Goal: Task Accomplishment & Management: Manage account settings

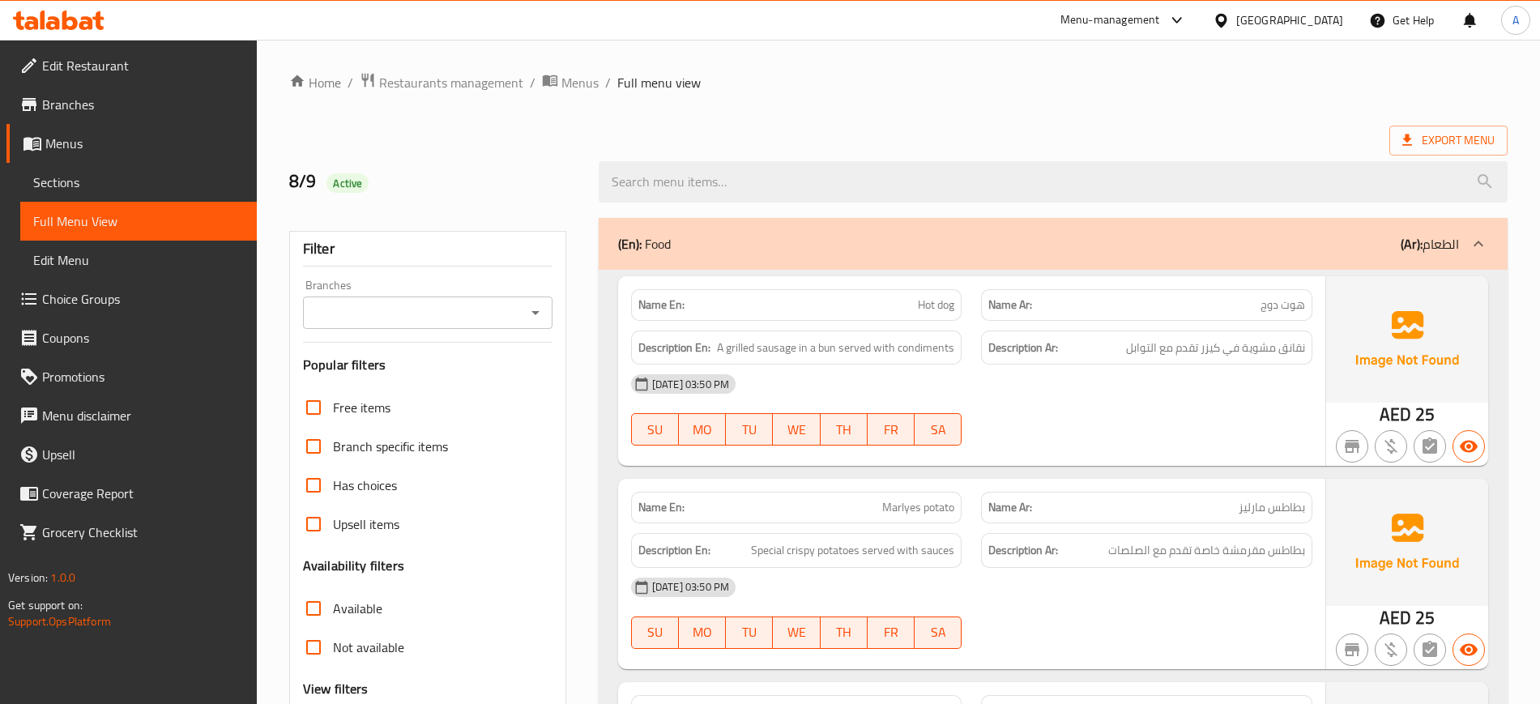
scroll to position [3273, 0]
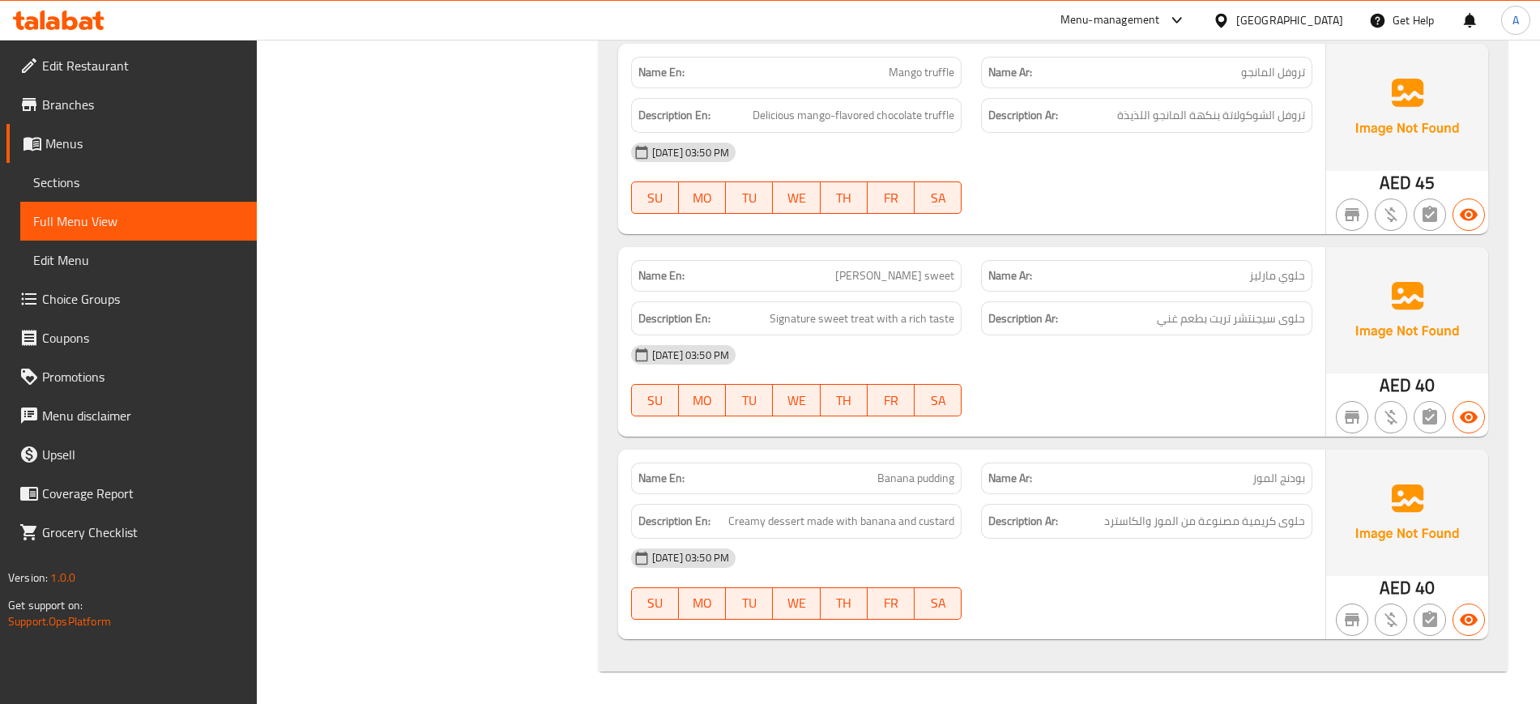
drag, startPoint x: 0, startPoint y: 0, endPoint x: 126, endPoint y: 60, distance: 139.2
click at [126, 60] on span "Edit Restaurant" at bounding box center [143, 65] width 202 height 19
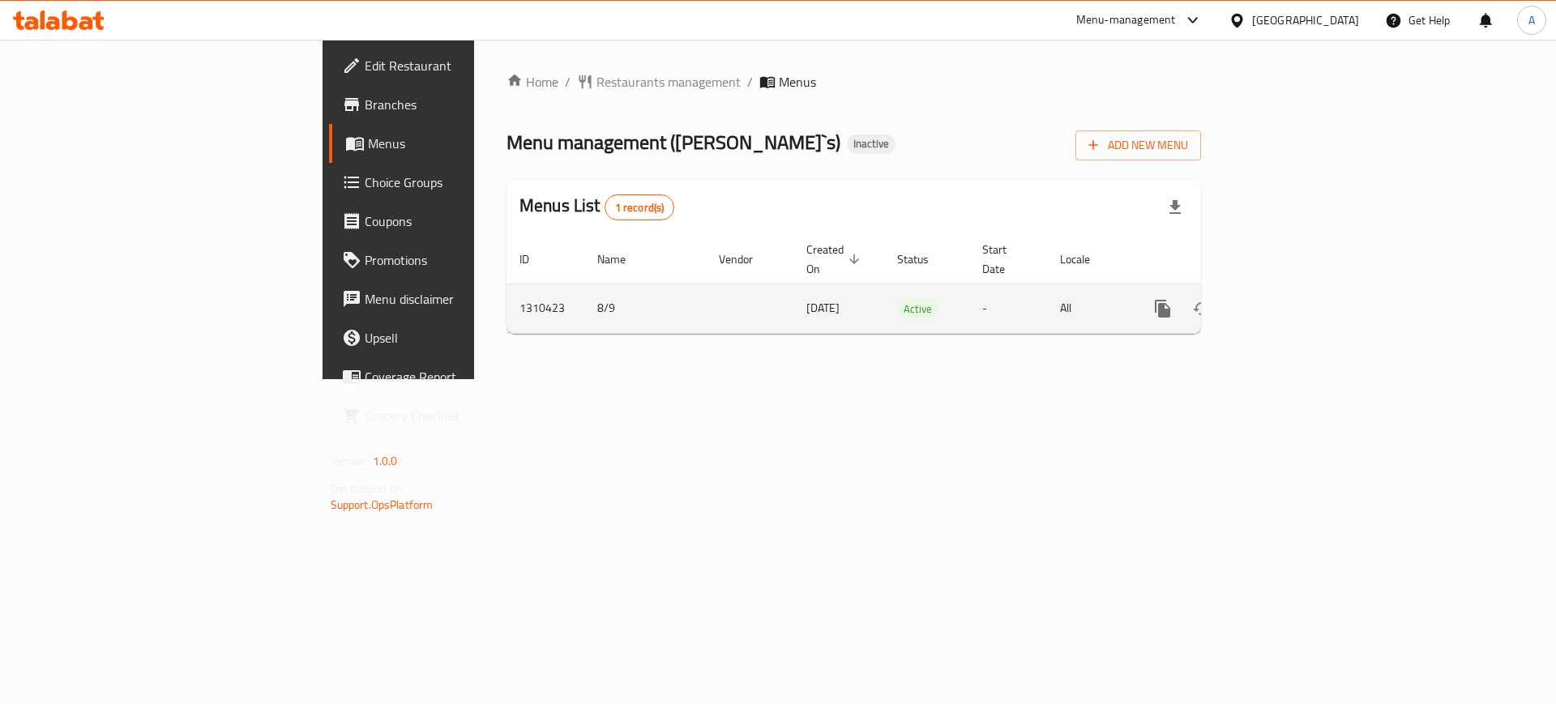
click at [1289, 299] on icon "enhanced table" at bounding box center [1279, 308] width 19 height 19
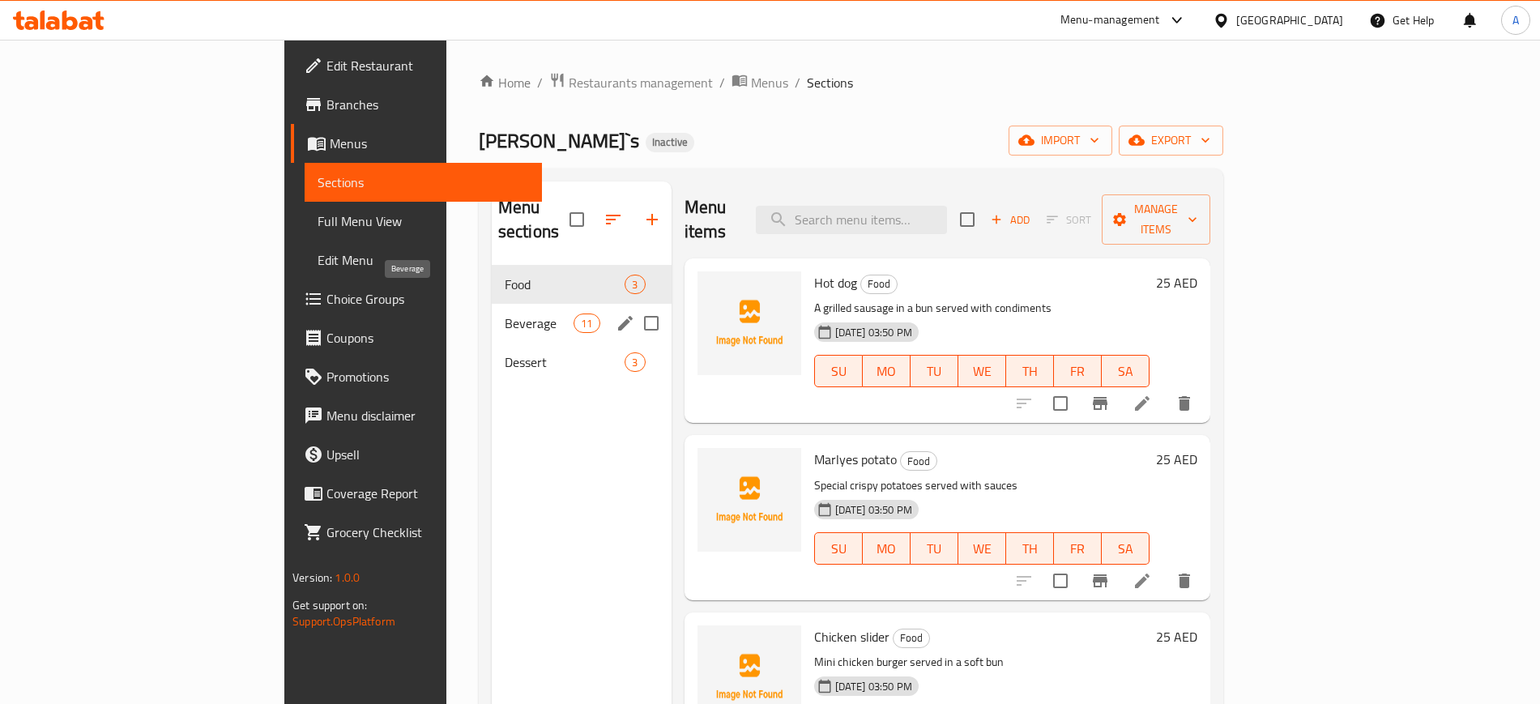
click at [505, 314] on span "Beverage" at bounding box center [539, 323] width 69 height 19
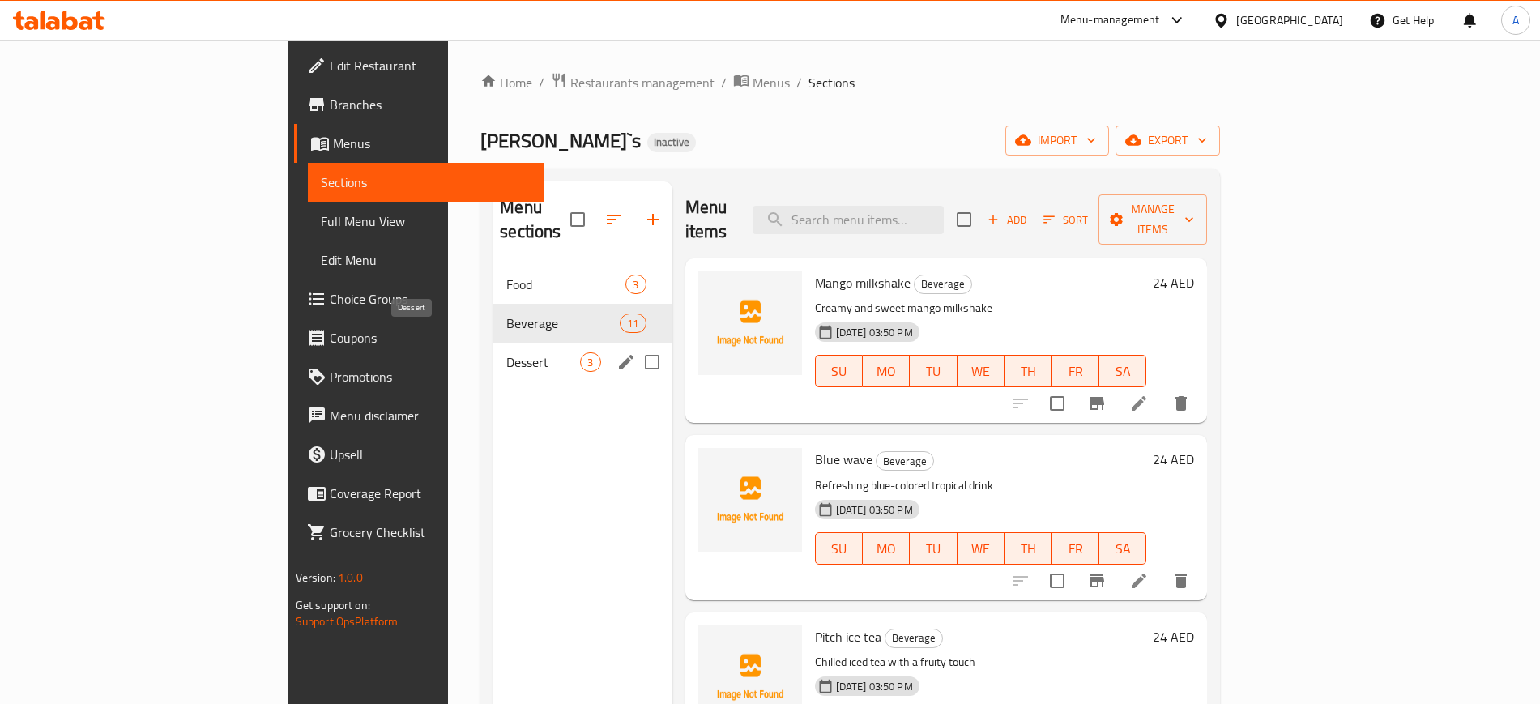
click at [506, 352] on span "Dessert" at bounding box center [543, 361] width 74 height 19
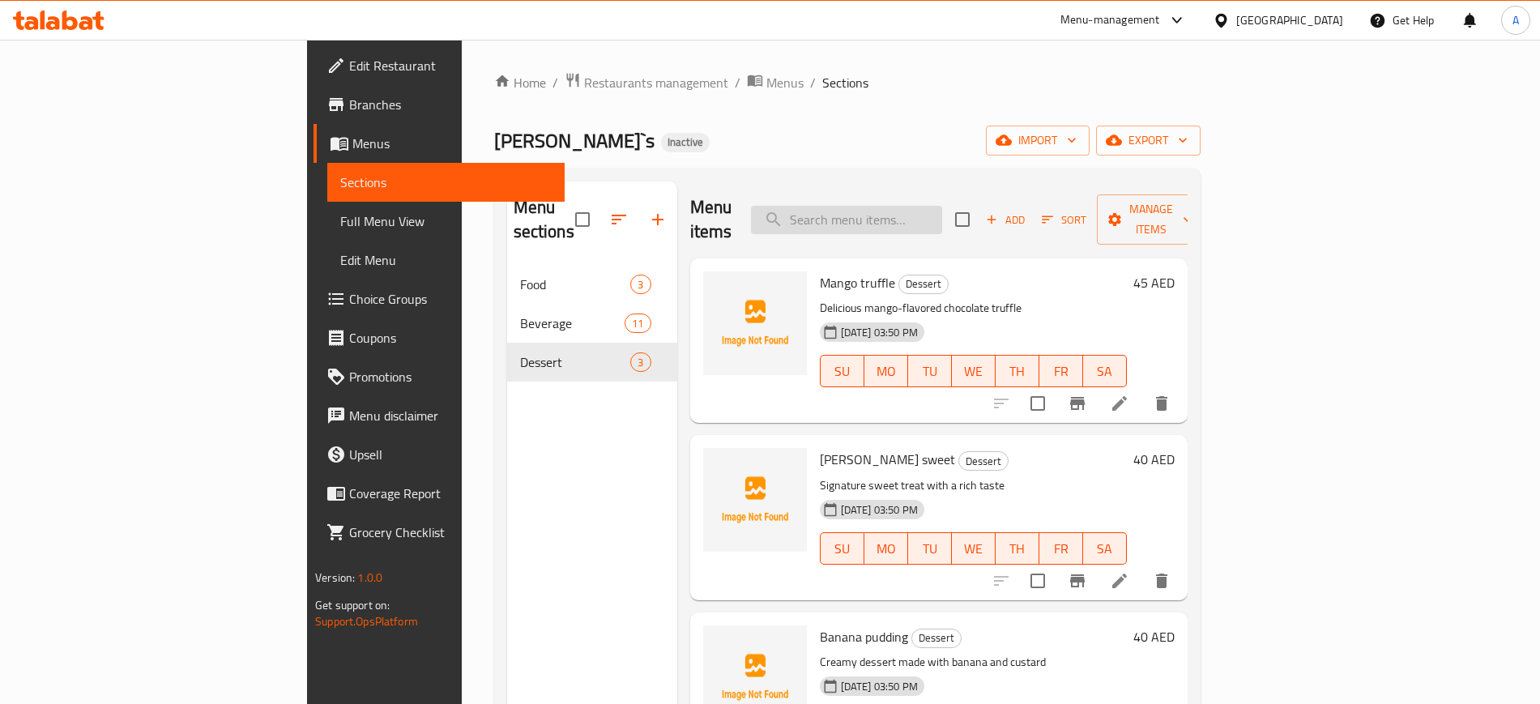
click at [938, 218] on input "search" at bounding box center [846, 220] width 191 height 28
paste input "Pation mojito"
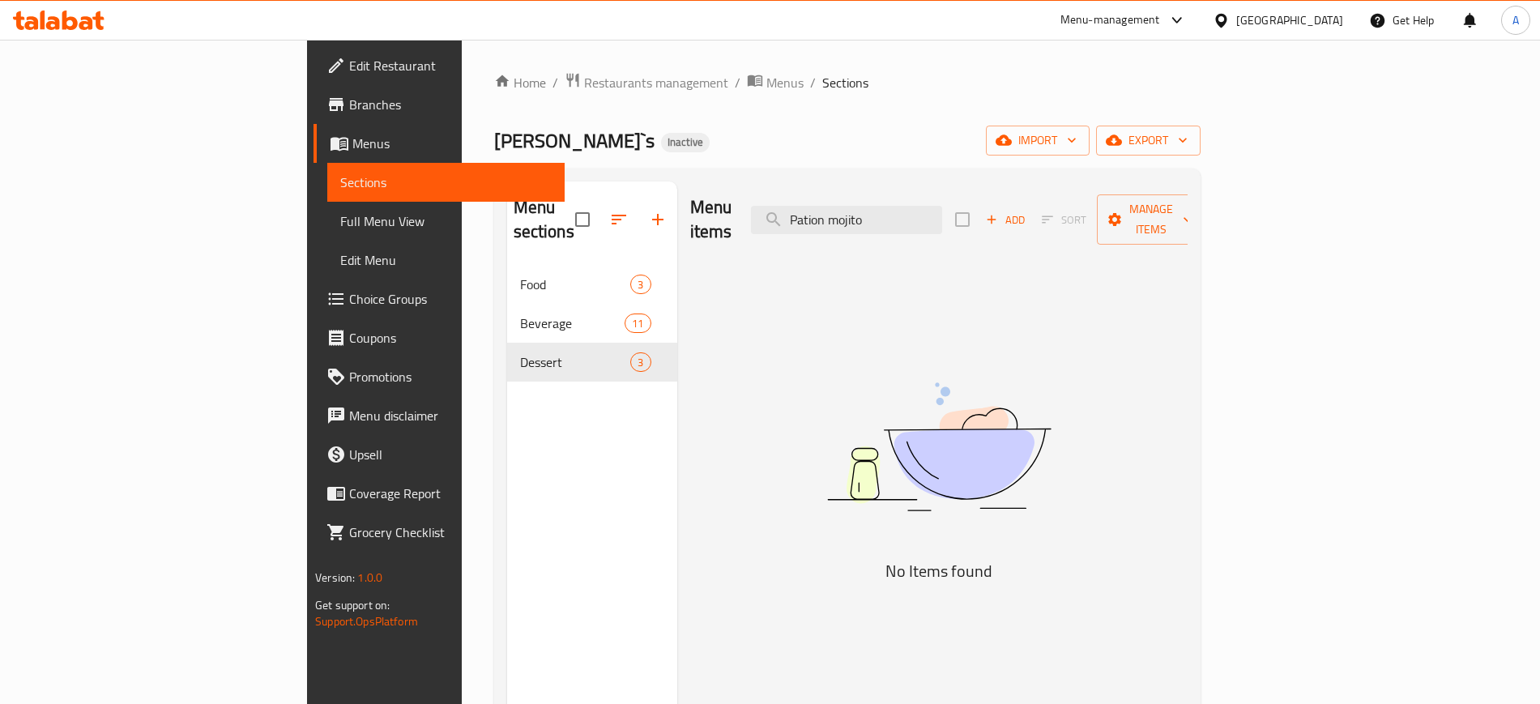
drag, startPoint x: 942, startPoint y: 214, endPoint x: 675, endPoint y: 199, distance: 267.0
click at [705, 199] on div "Menu items Pation mojito Add Sort Manage items" at bounding box center [939, 220] width 498 height 77
click at [905, 206] on input "Pation mojito" at bounding box center [846, 220] width 191 height 28
click at [906, 206] on input "Pation mojito" at bounding box center [846, 220] width 191 height 28
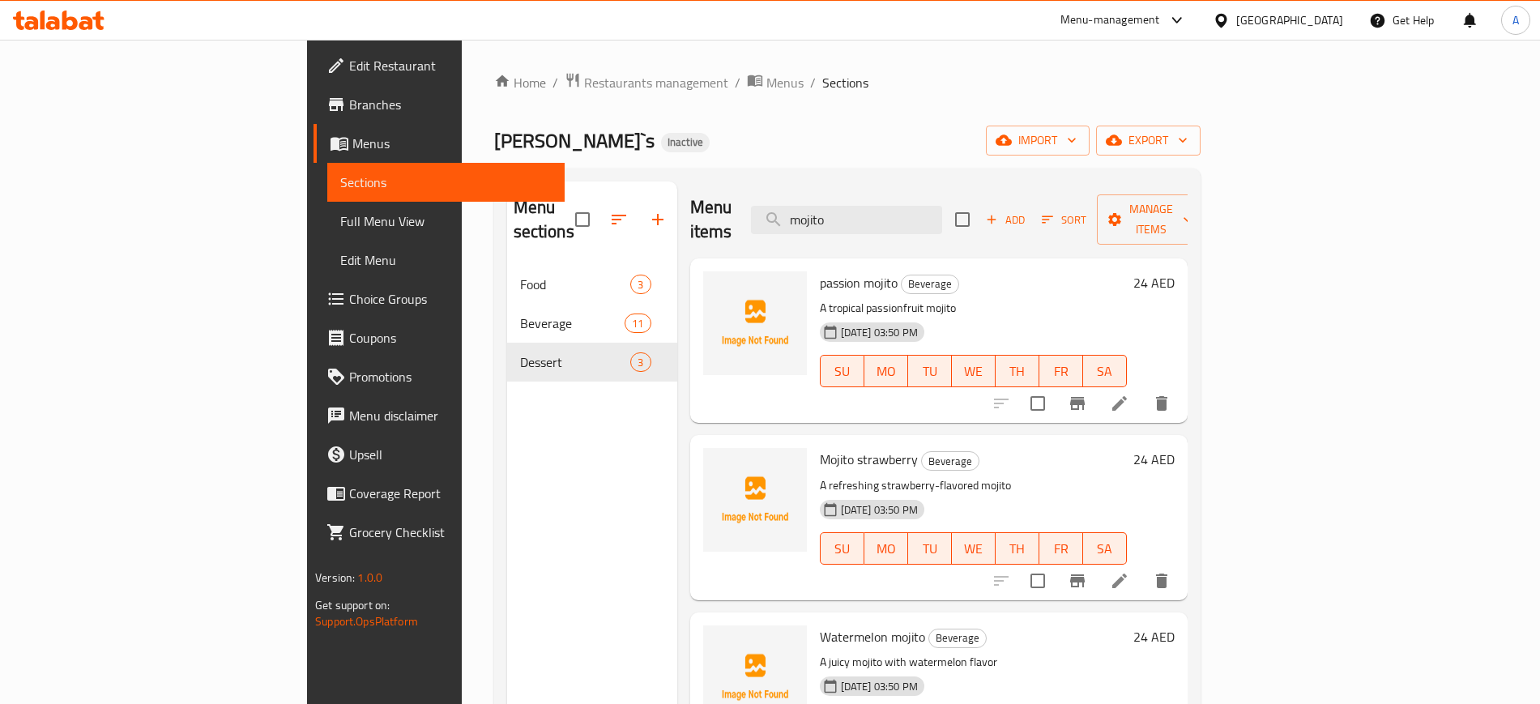
type input "mojito"
click at [1142, 389] on li at bounding box center [1119, 403] width 45 height 29
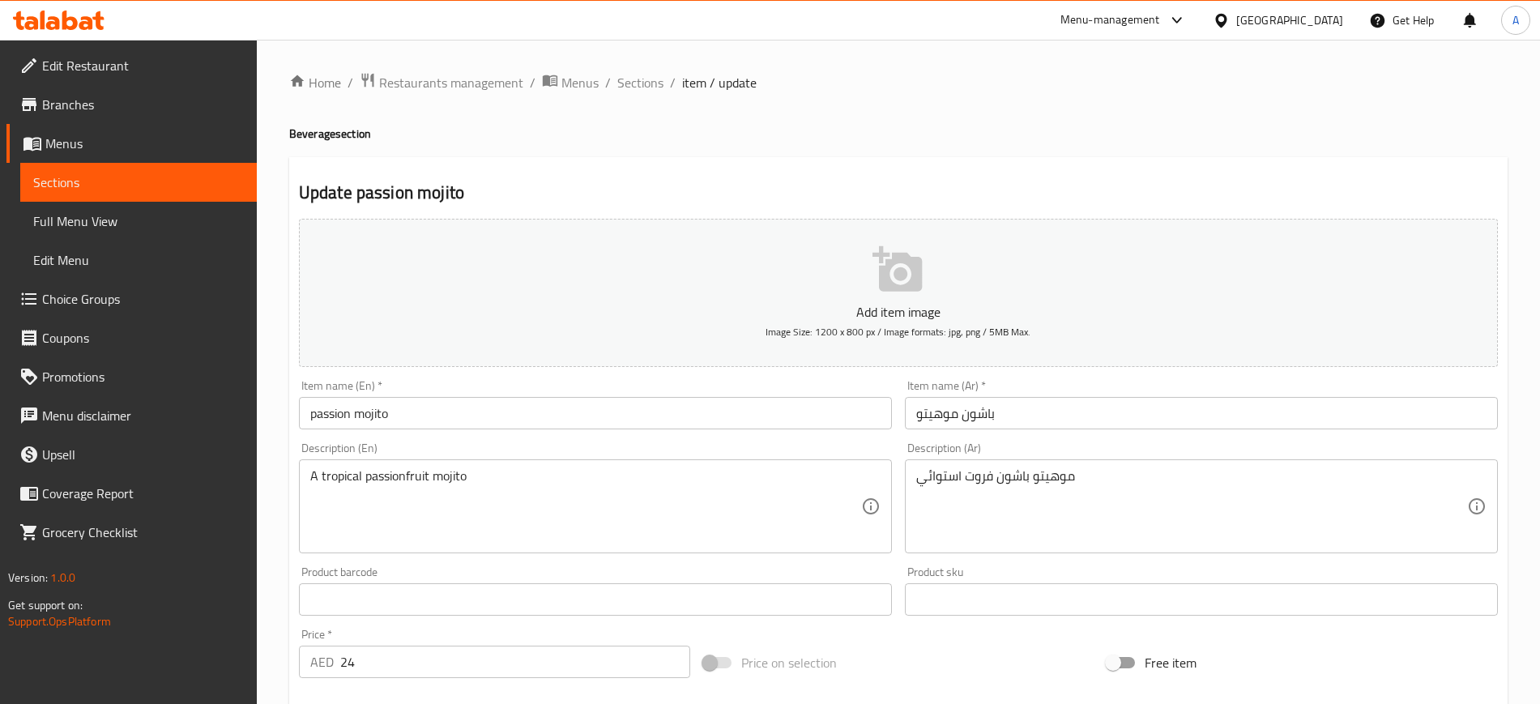
click at [455, 415] on div "Home / Restaurants management / Menus / Sections / item / update Beverage secti…" at bounding box center [898, 592] width 1219 height 1040
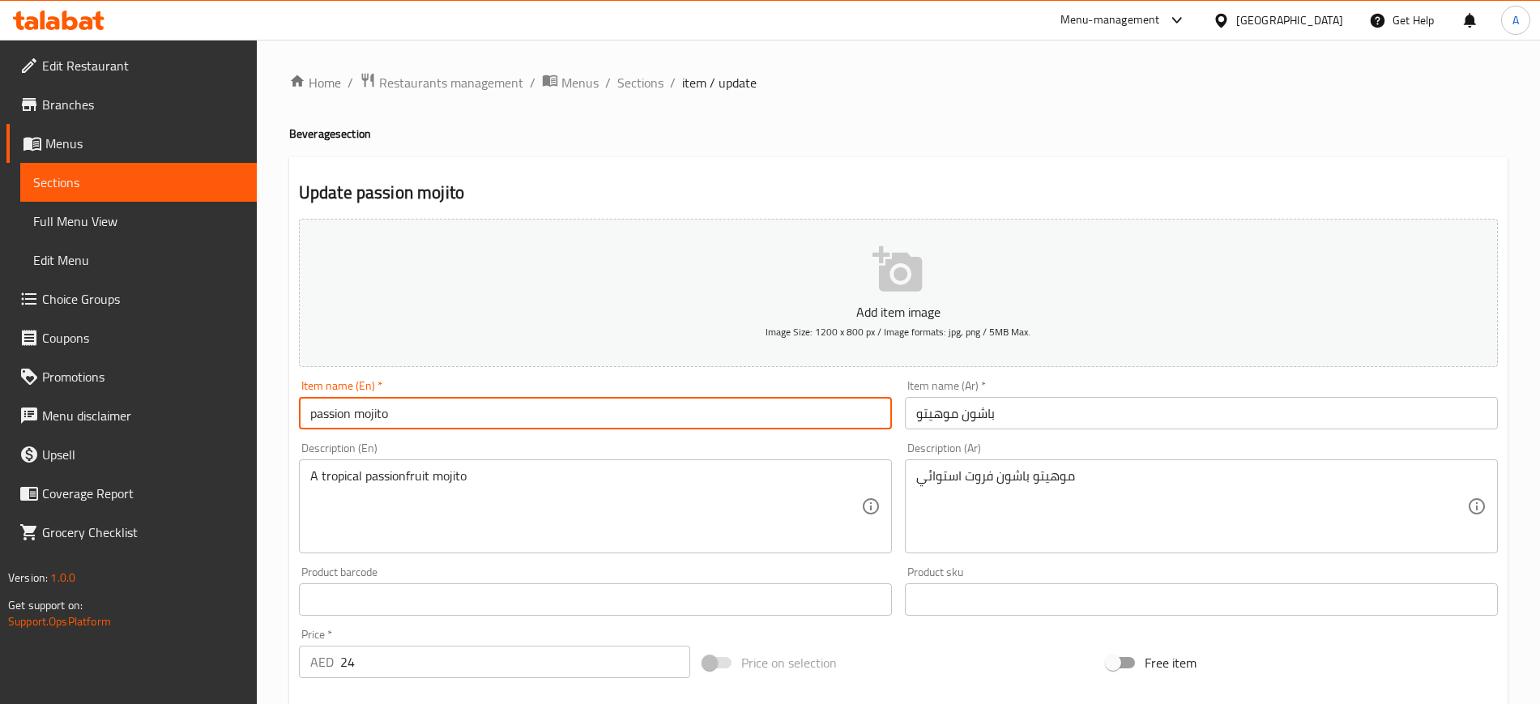
click at [451, 413] on input "passion mojito" at bounding box center [595, 413] width 593 height 32
click at [451, 412] on input "passion mojito" at bounding box center [595, 413] width 593 height 32
paste input "Pat"
type input "Pation mojito"
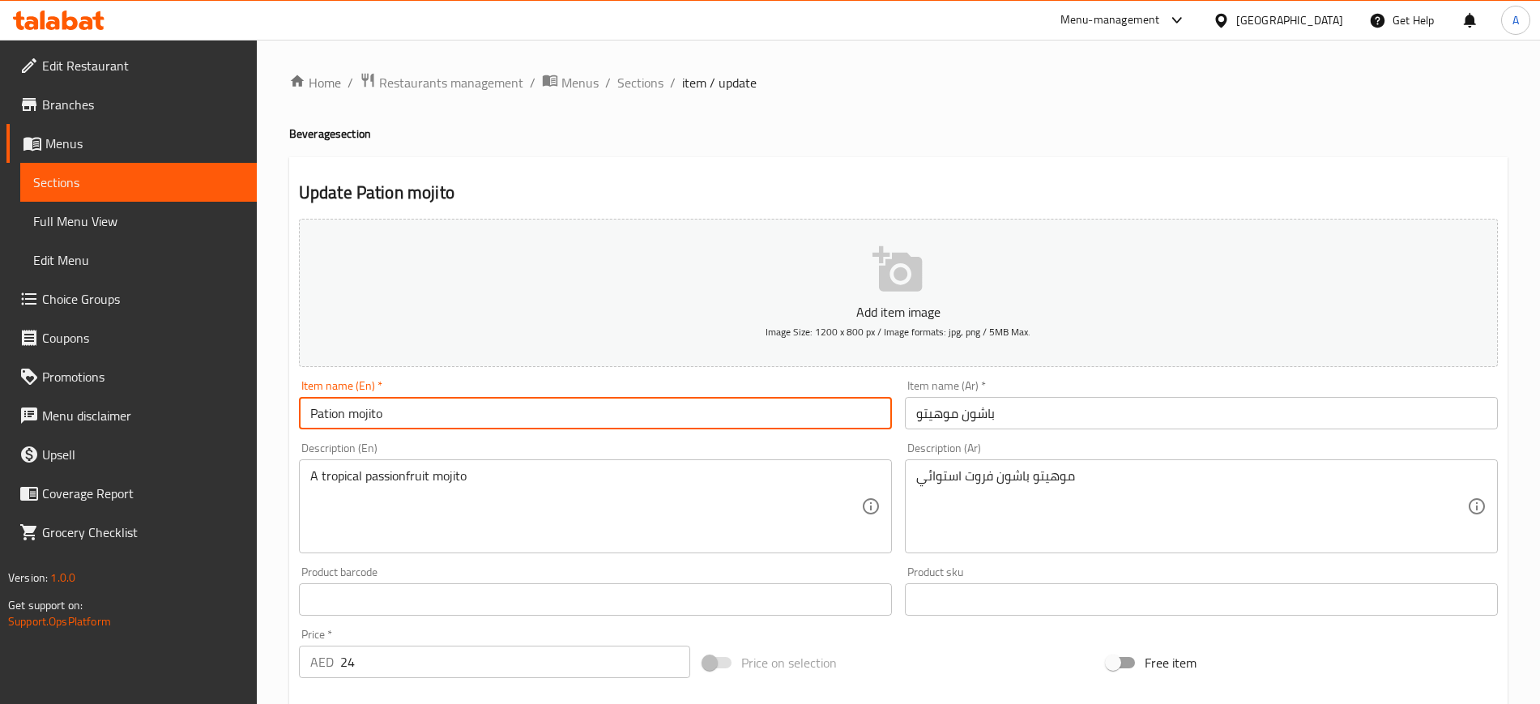
click at [984, 412] on input "باشون موهيتو" at bounding box center [1201, 413] width 593 height 32
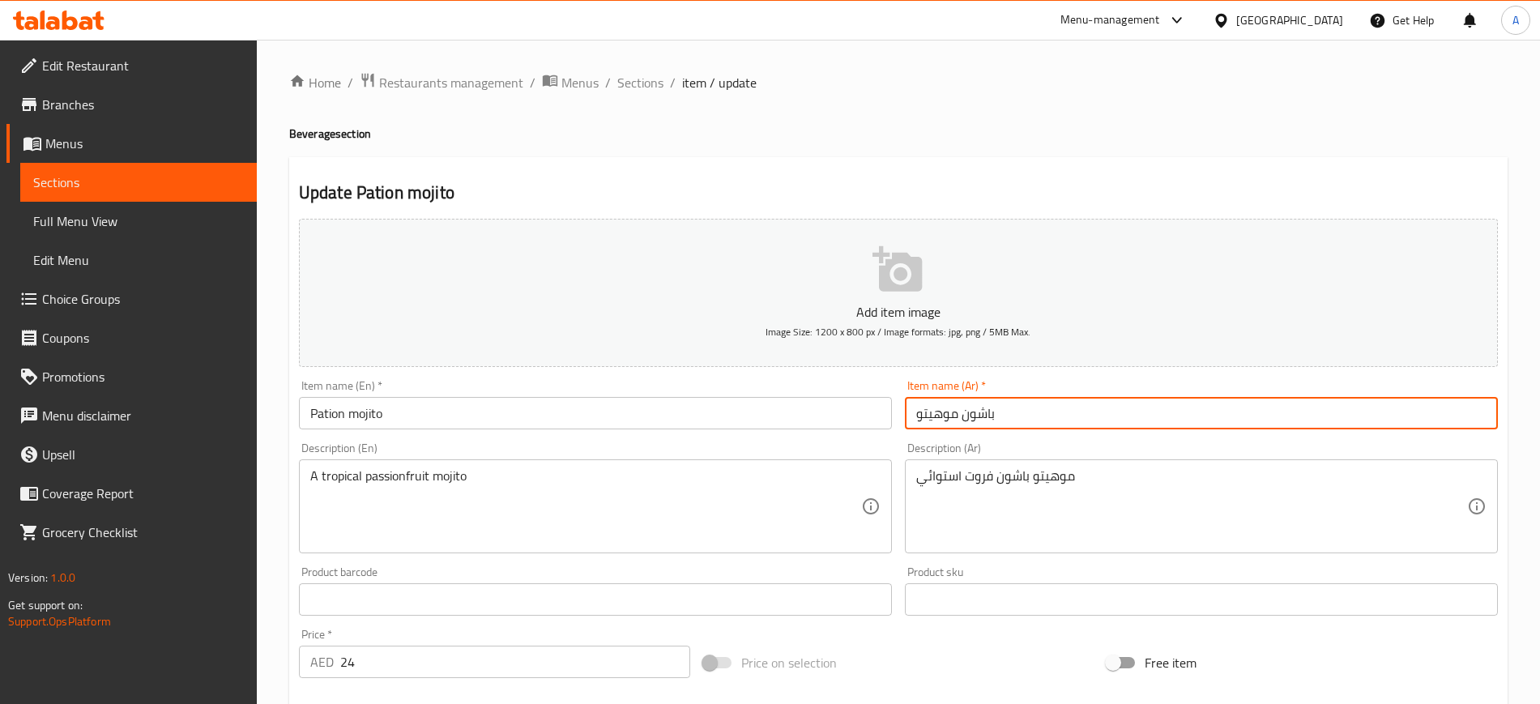
click at [984, 412] on input "باشون موهيتو" at bounding box center [1201, 413] width 593 height 32
paste input "ون"
type input "باشيون موهيتو"
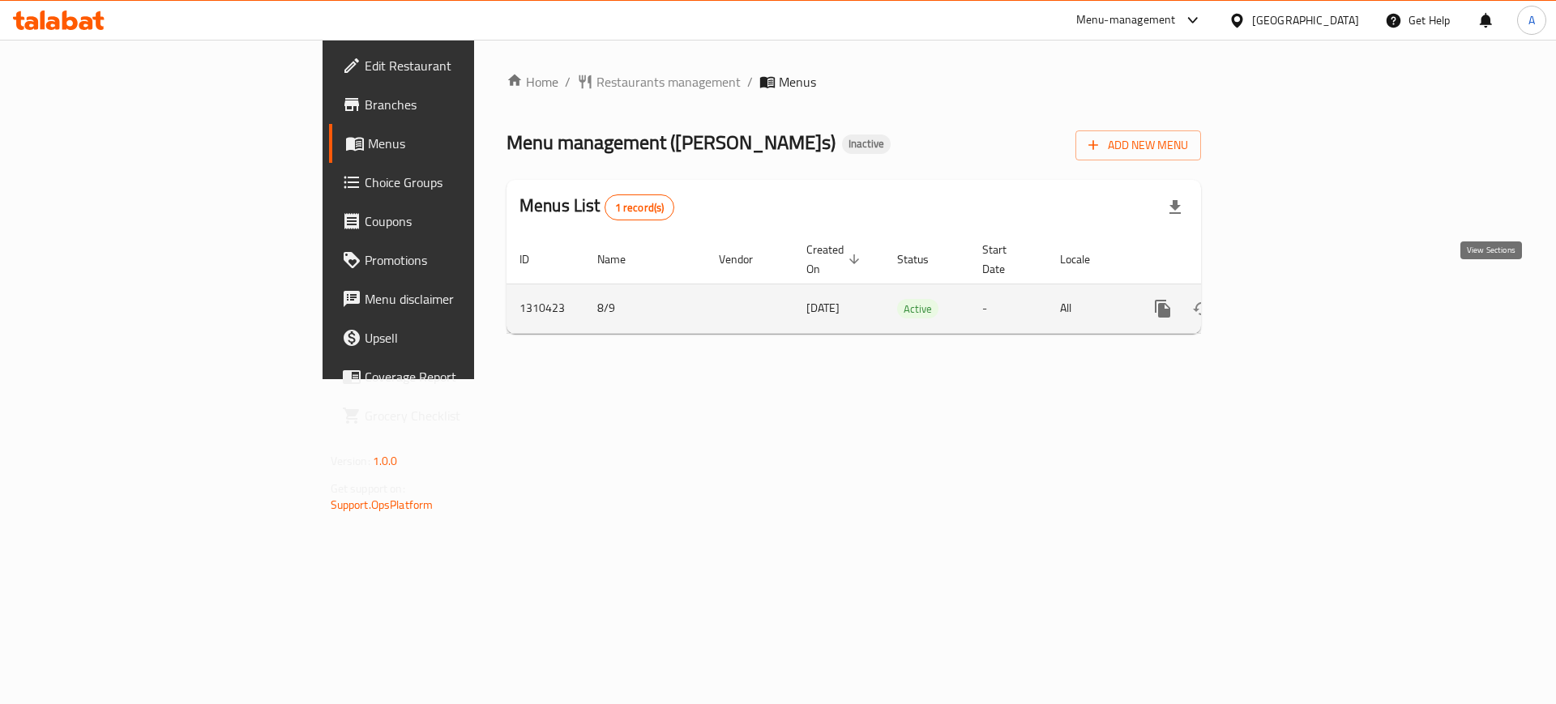
click at [1289, 299] on icon "enhanced table" at bounding box center [1279, 308] width 19 height 19
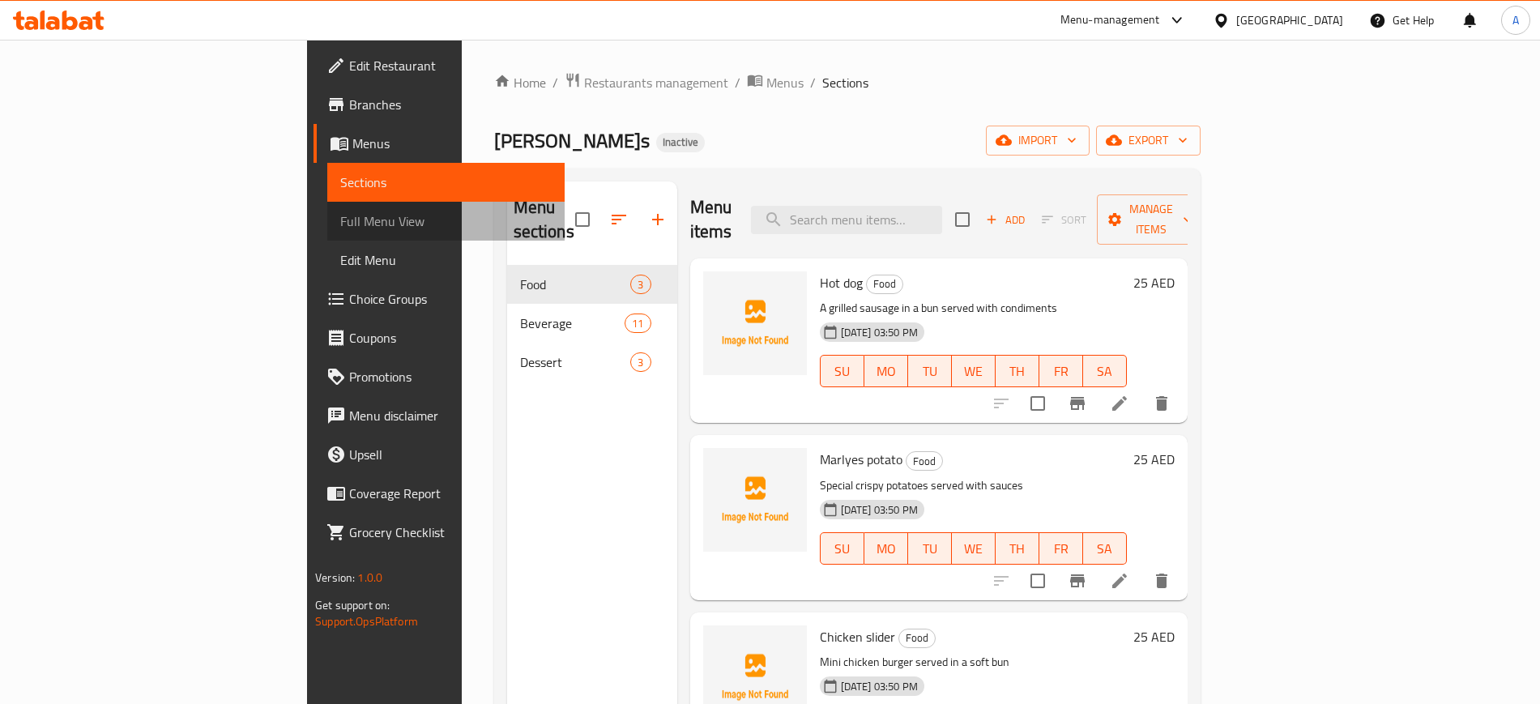
click at [327, 203] on link "Full Menu View" at bounding box center [445, 221] width 237 height 39
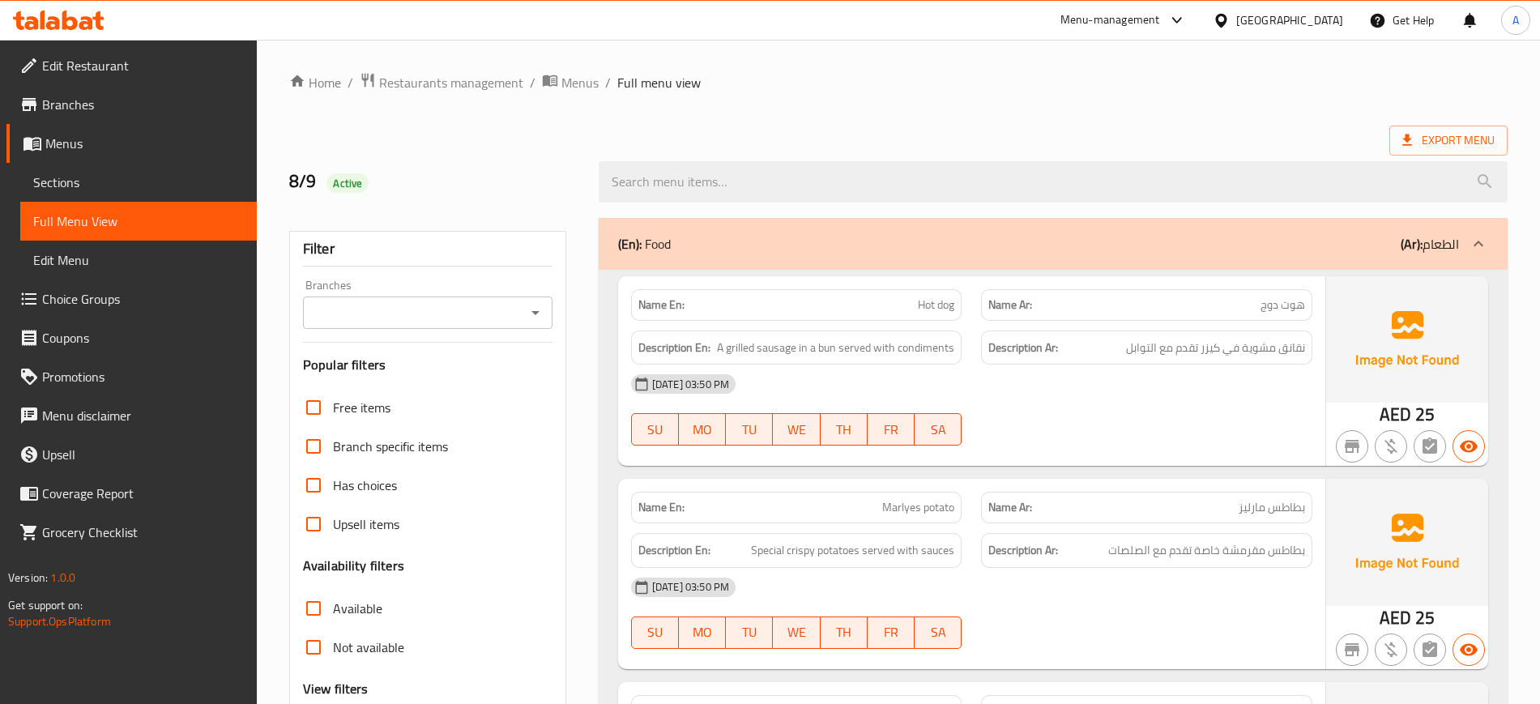
click at [972, 389] on div "[DATE] 03:50 PM" at bounding box center [971, 384] width 701 height 39
click at [775, 345] on span "A grilled sausage in a bun served with condiments" at bounding box center [835, 348] width 237 height 20
copy span "sausage"
click at [928, 346] on span "A grilled sausage in a bun served with condiments" at bounding box center [835, 348] width 237 height 20
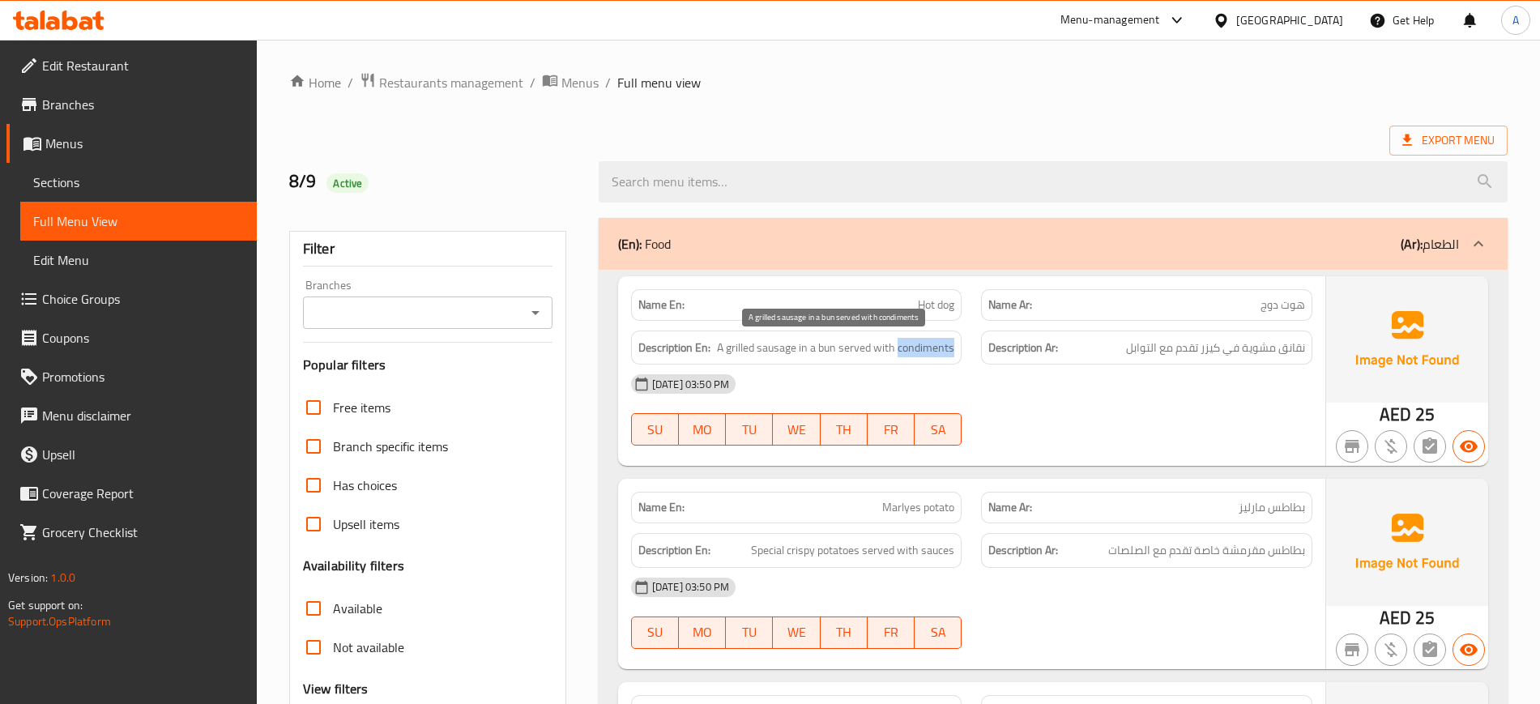
click at [928, 346] on span "A grilled sausage in a bun served with condiments" at bounding box center [835, 348] width 237 height 20
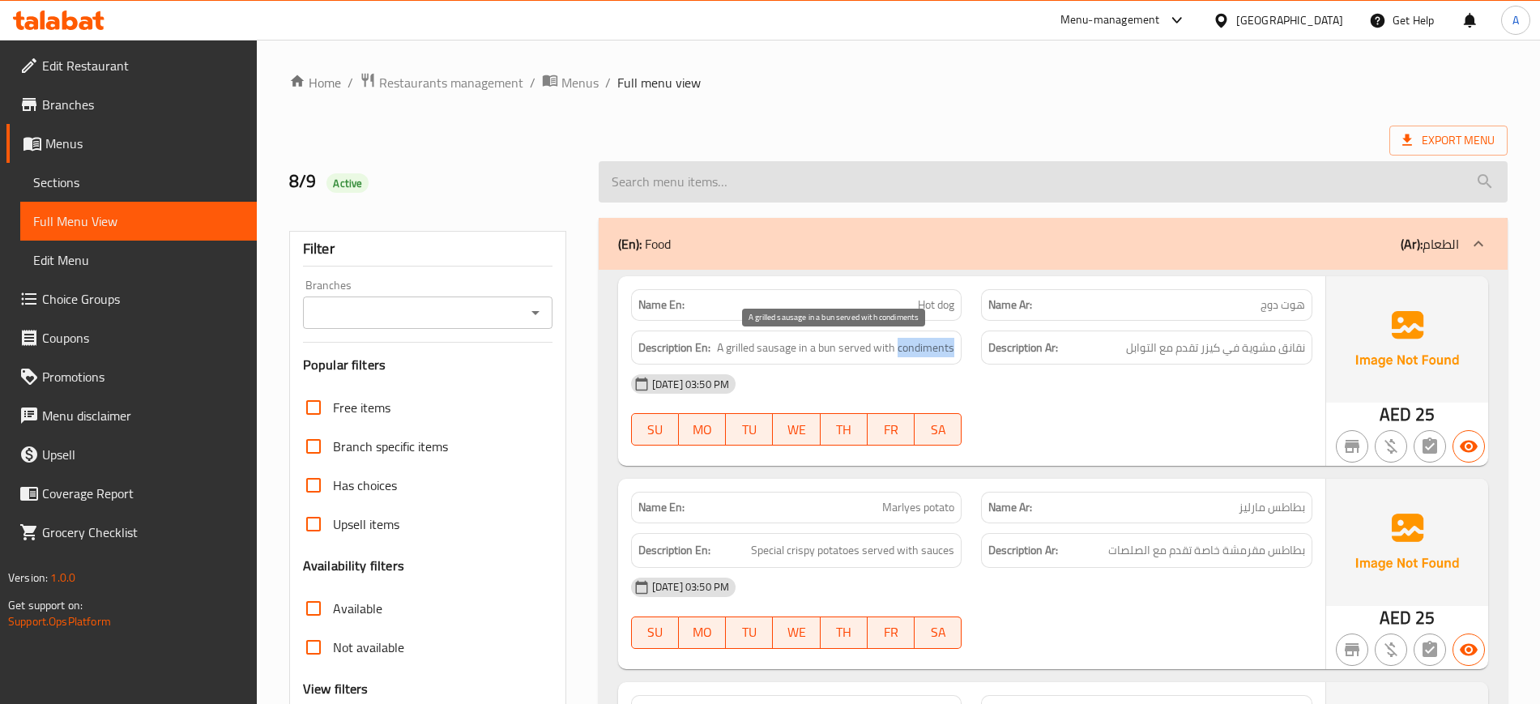
copy span "condiments"
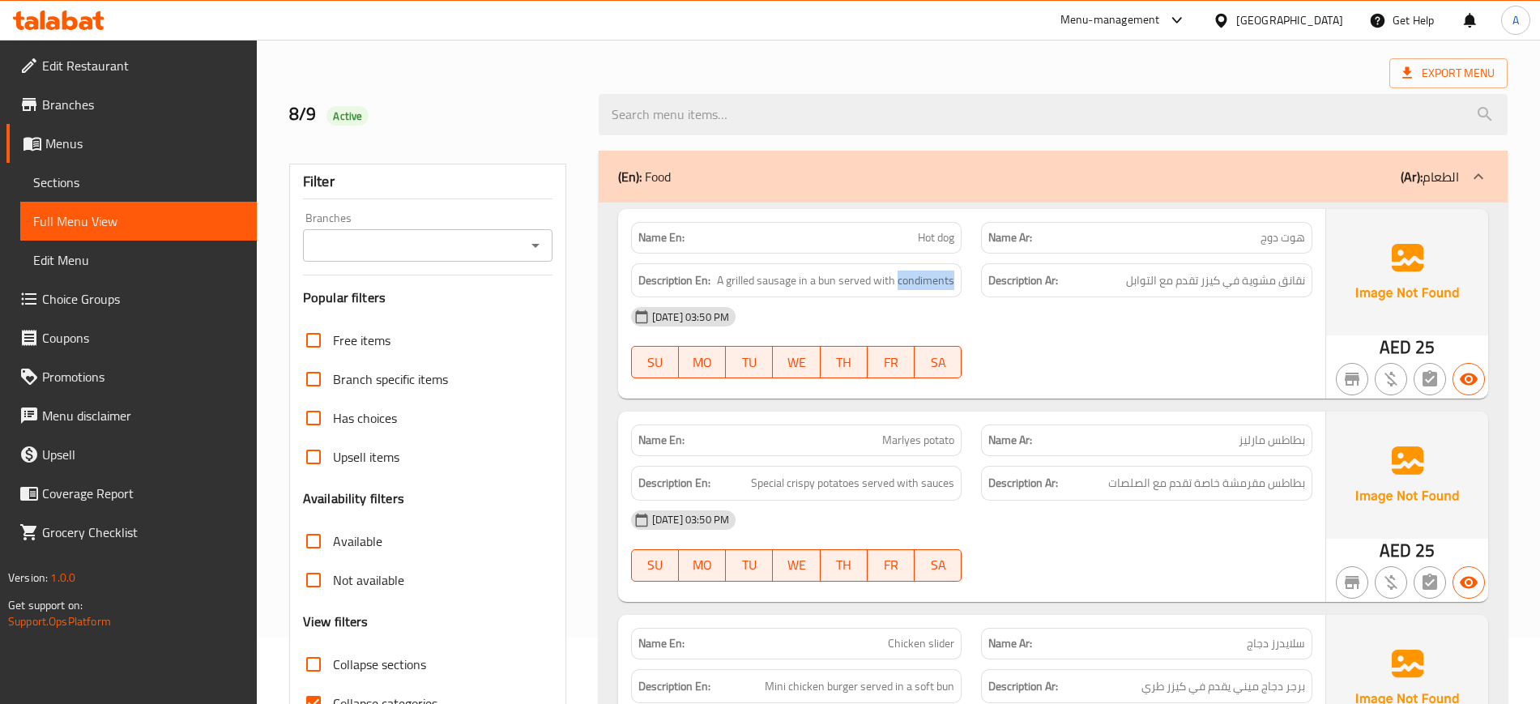
scroll to position [101, 0]
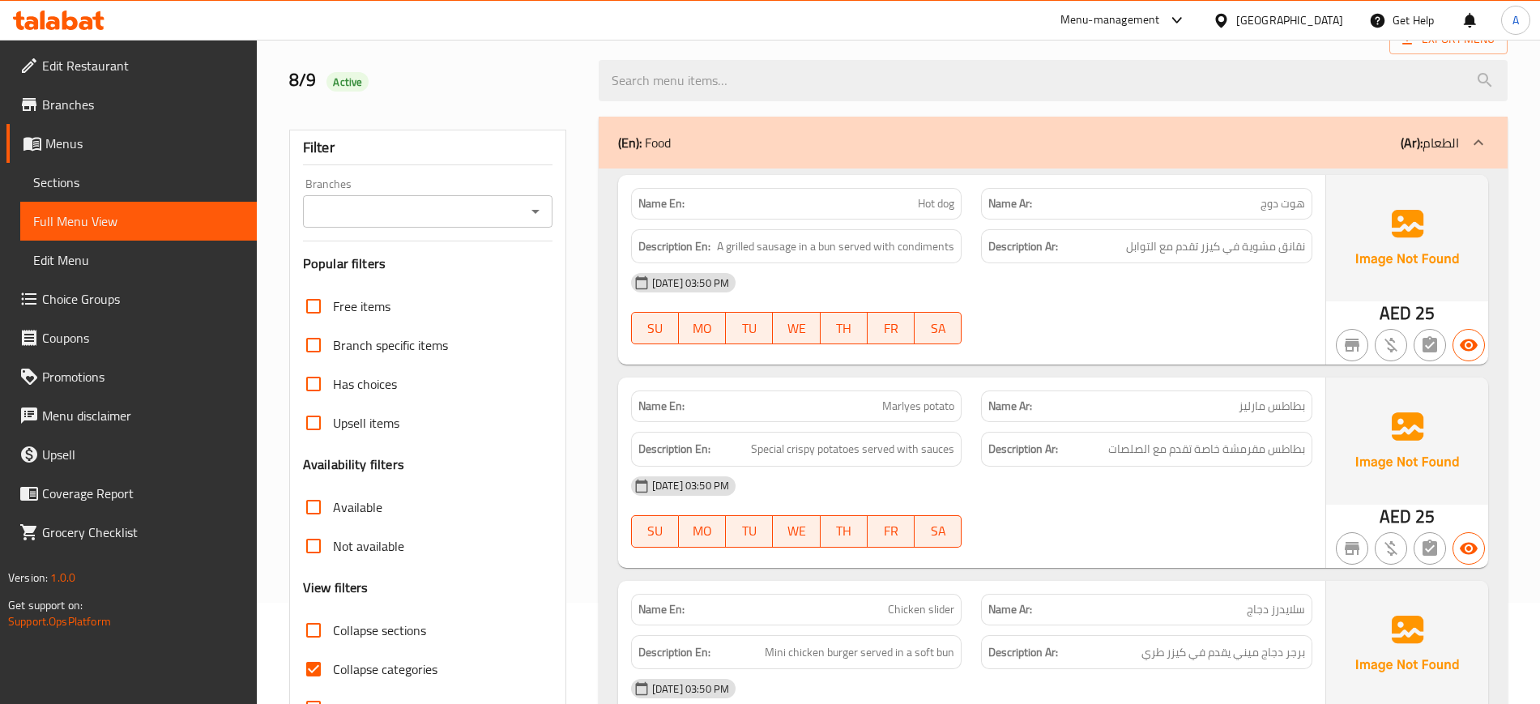
click at [931, 382] on div "Name En: Marlyes potato" at bounding box center [796, 406] width 351 height 51
click at [1051, 519] on div "08-09-2025 03:50 PM SU MO TU WE TH FR SA" at bounding box center [971, 512] width 701 height 91
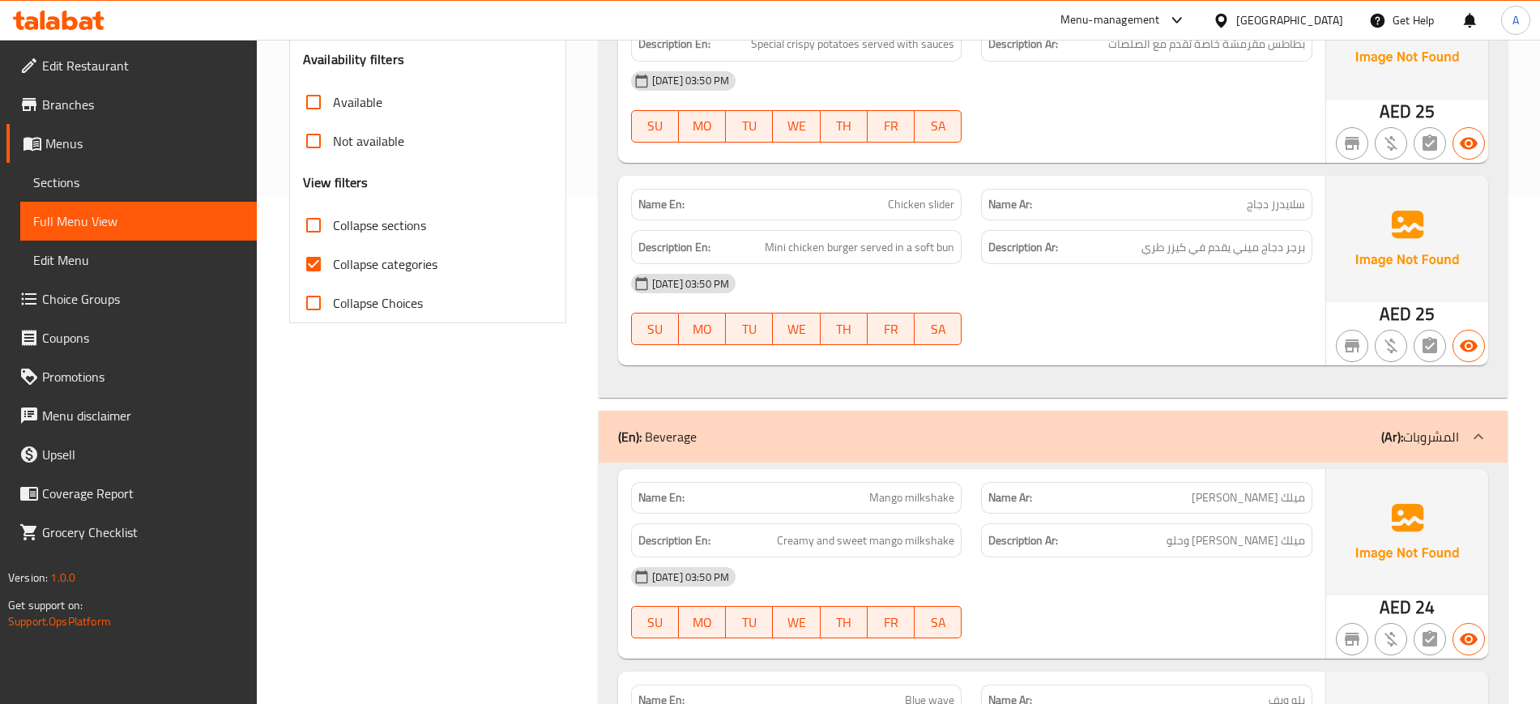
click at [1023, 267] on div "[DATE] 03:50 PM" at bounding box center [971, 283] width 701 height 39
drag, startPoint x: 1232, startPoint y: 319, endPoint x: 1211, endPoint y: 324, distance: 20.8
click at [1230, 319] on div "08-09-2025 03:50 PM SU MO TU WE TH FR SA" at bounding box center [971, 309] width 701 height 91
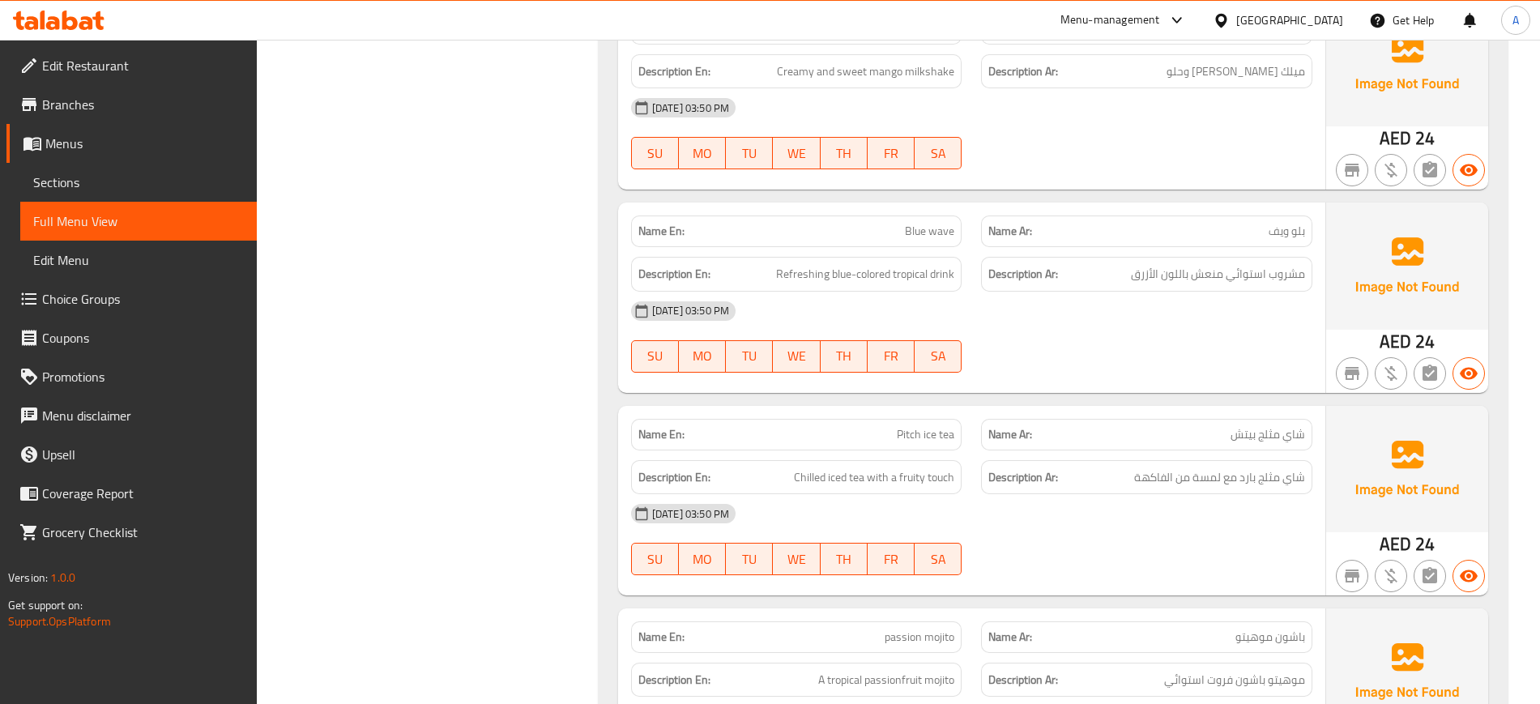
scroll to position [1114, 0]
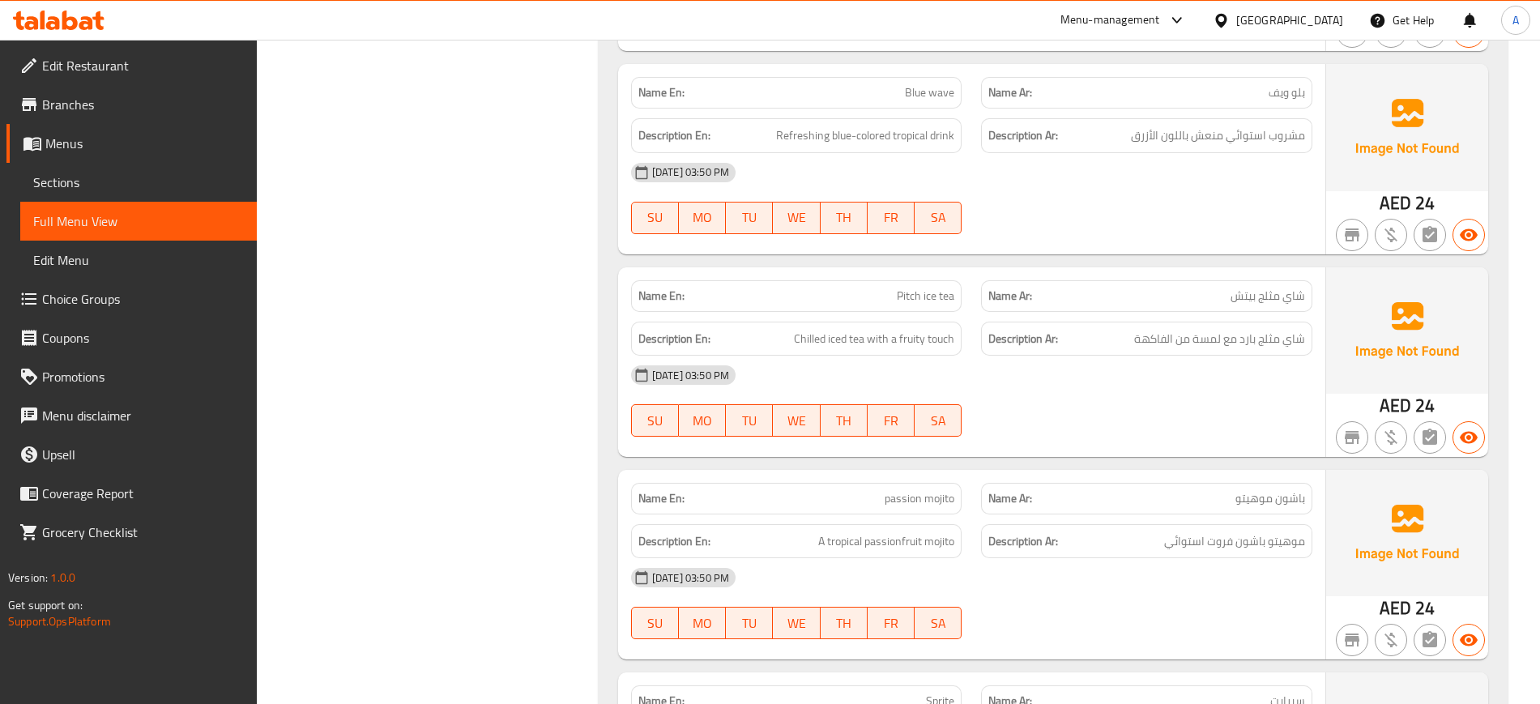
click at [981, 408] on div "08-09-2025 03:50 PM SU MO TU WE TH FR SA" at bounding box center [971, 401] width 701 height 91
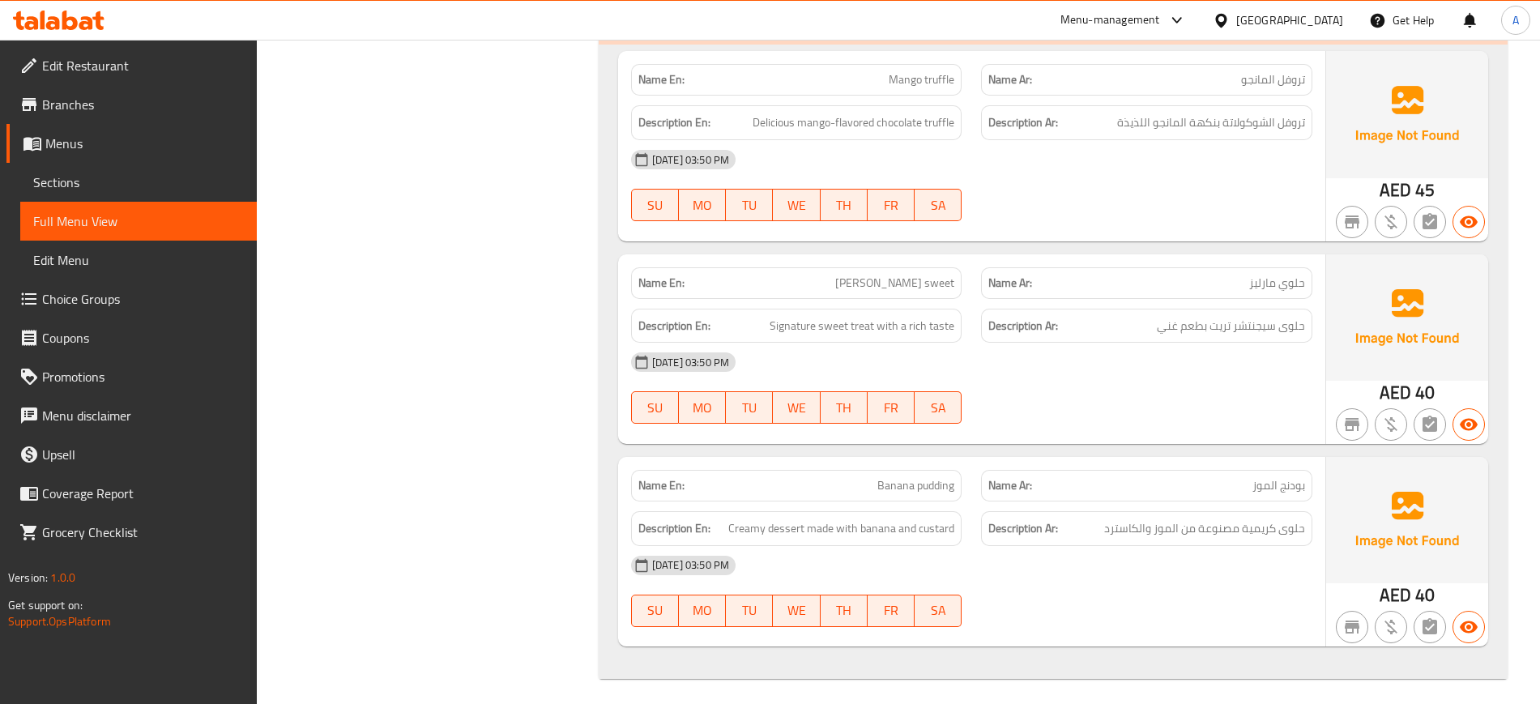
scroll to position [3273, 0]
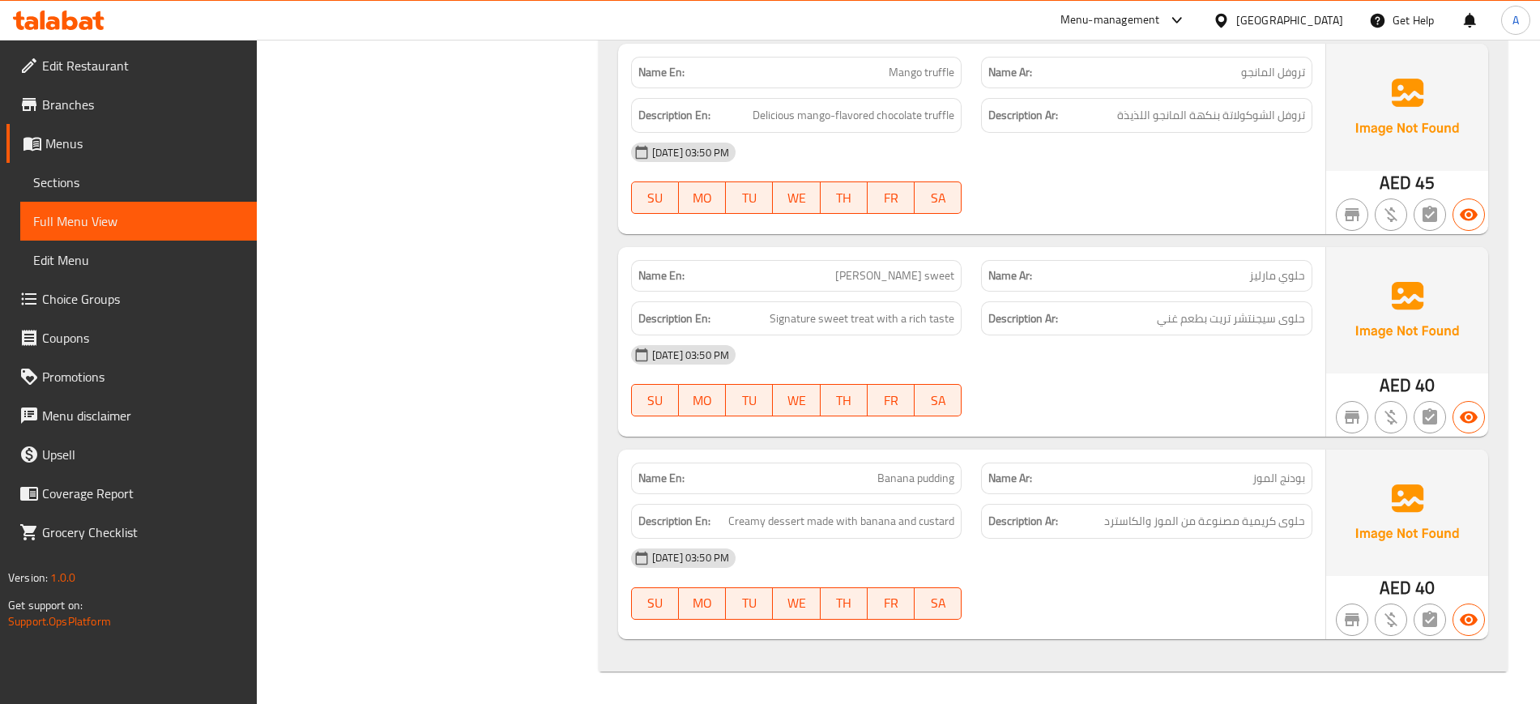
click at [1099, 566] on div "[DATE] 03:50 PM" at bounding box center [971, 558] width 701 height 39
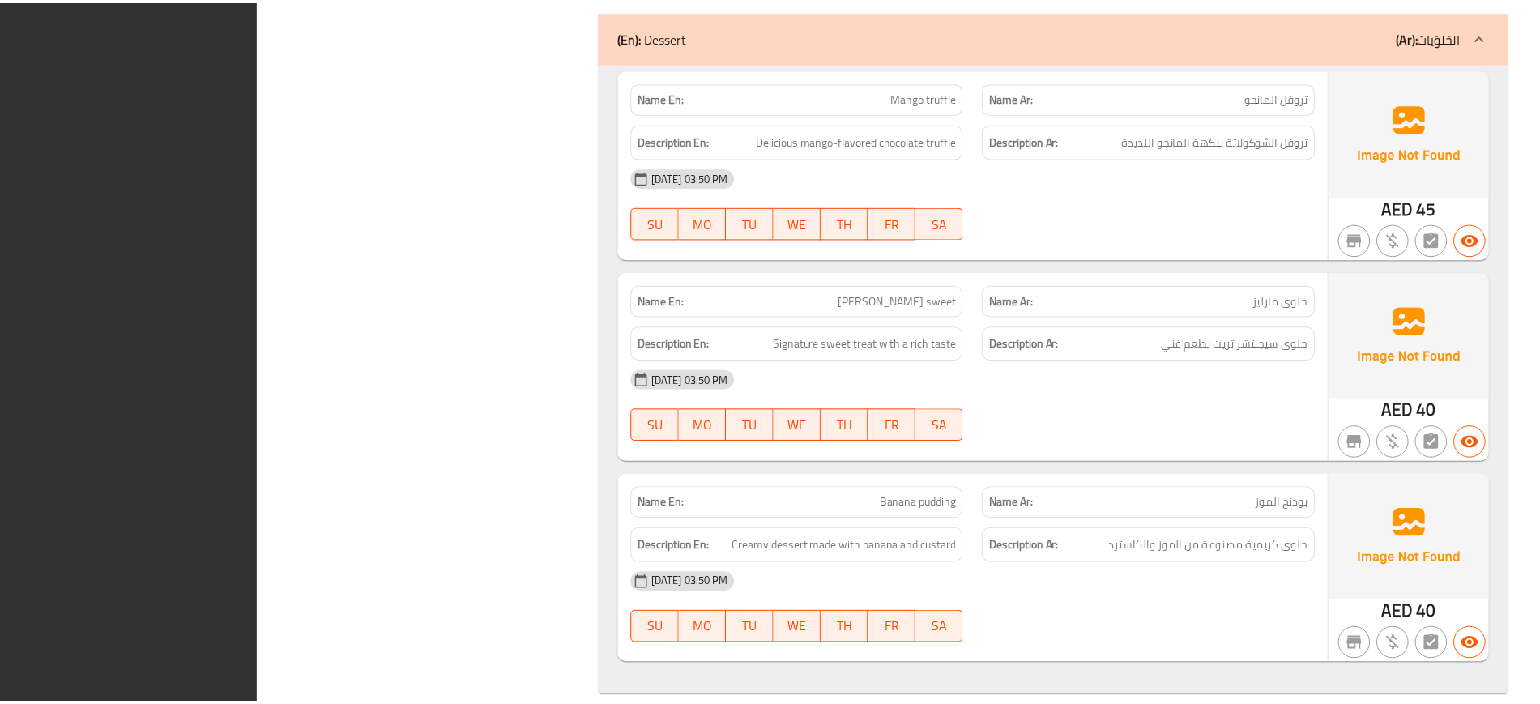
scroll to position [3273, 0]
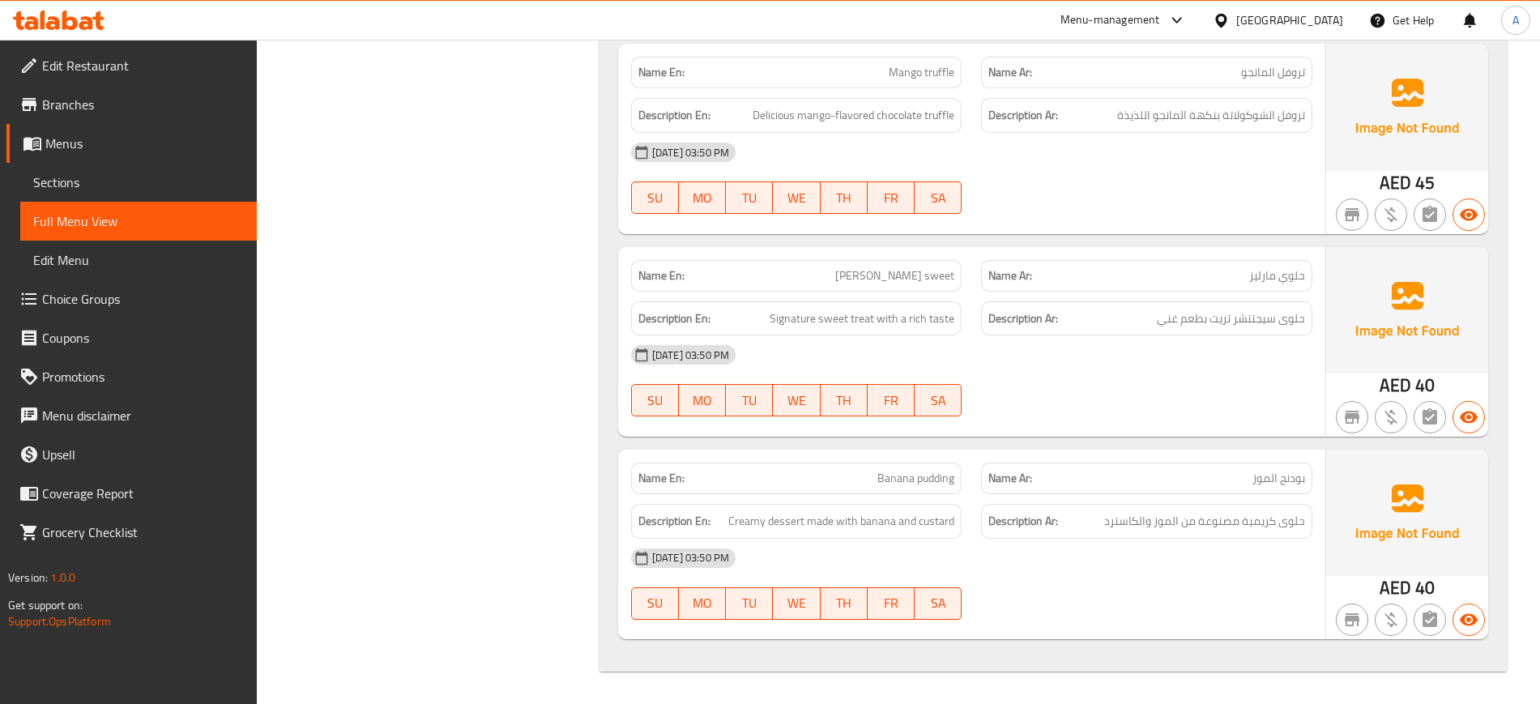
click at [1305, 21] on div "[GEOGRAPHIC_DATA]" at bounding box center [1289, 20] width 107 height 18
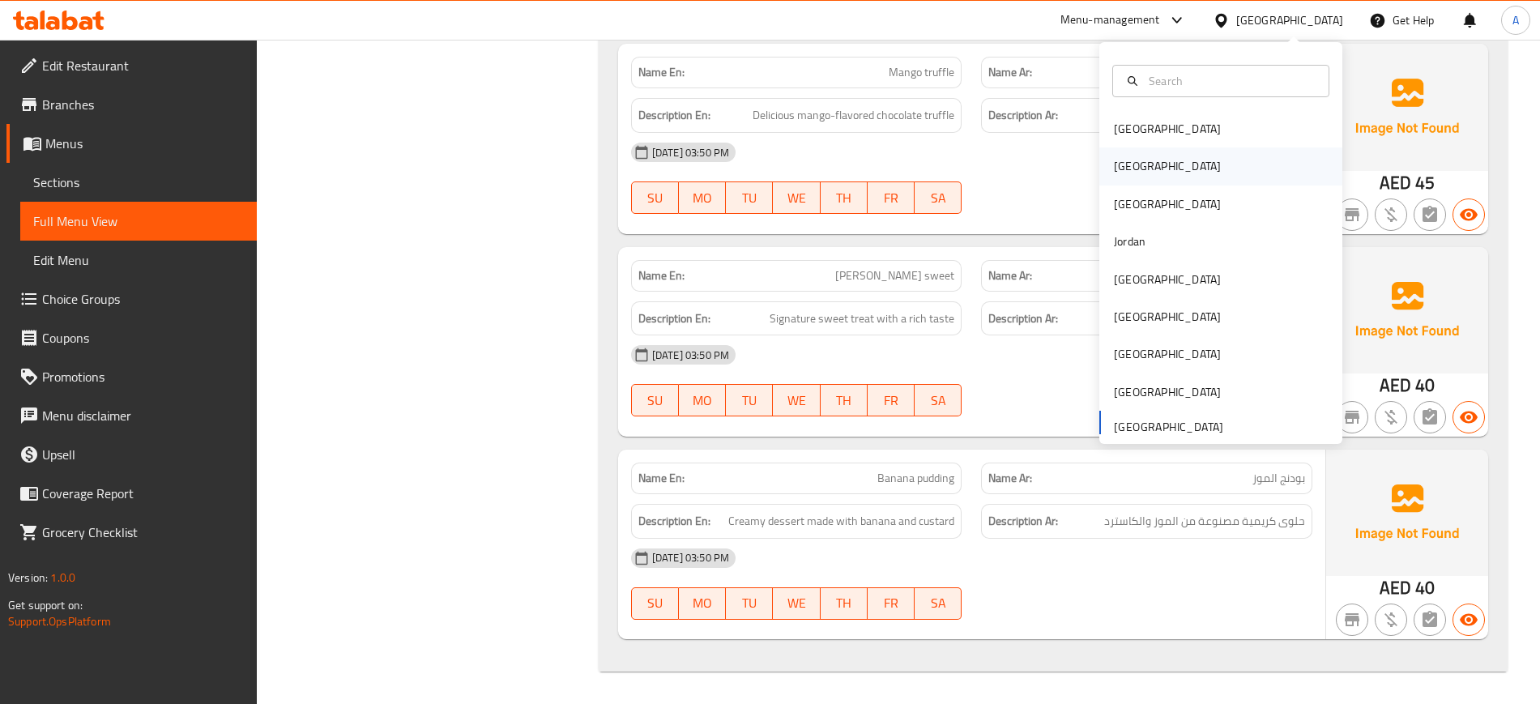
click at [1152, 166] on div "Egypt" at bounding box center [1221, 165] width 243 height 37
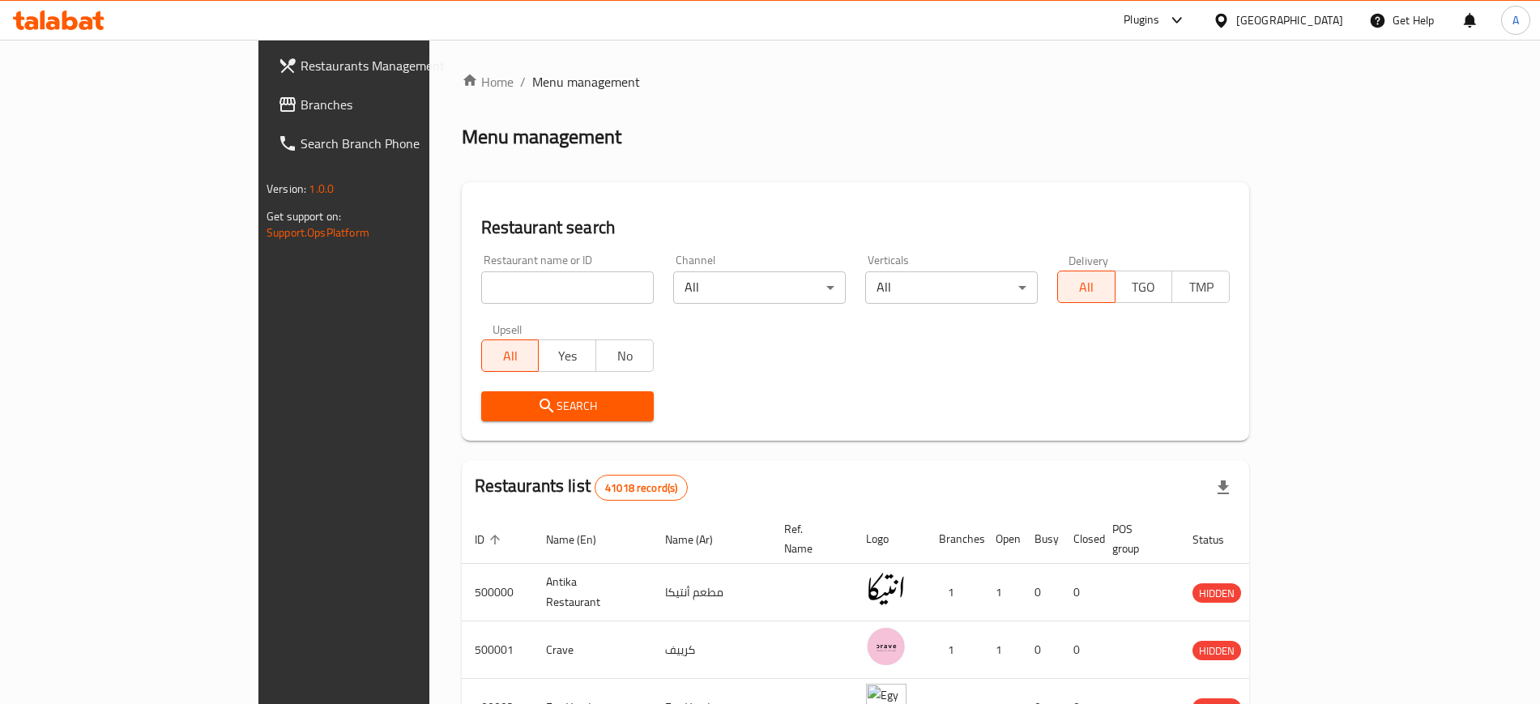
click at [301, 99] on span "Branches" at bounding box center [402, 104] width 202 height 19
